Goal: Task Accomplishment & Management: Complete application form

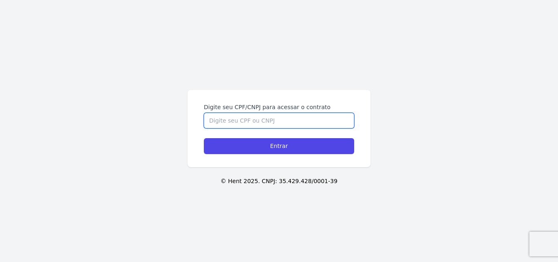
click at [283, 118] on input "Digite seu CPF/CNPJ para acessar o contrato" at bounding box center [279, 121] width 150 height 16
type input "04209623105"
click at [204, 138] on input "Entrar" at bounding box center [279, 146] width 150 height 16
click at [283, 118] on input "Digite seu CPF/CNPJ para acessar o contrato" at bounding box center [279, 121] width 150 height 16
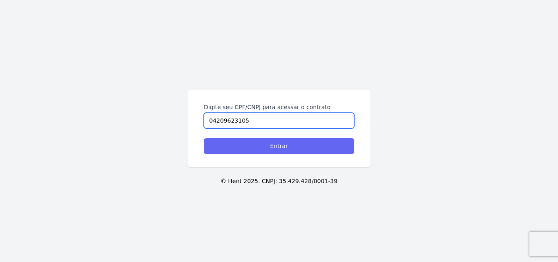
type input "04209623105"
click at [279, 148] on input "Entrar" at bounding box center [279, 146] width 150 height 16
